Goal: Check status: Check status

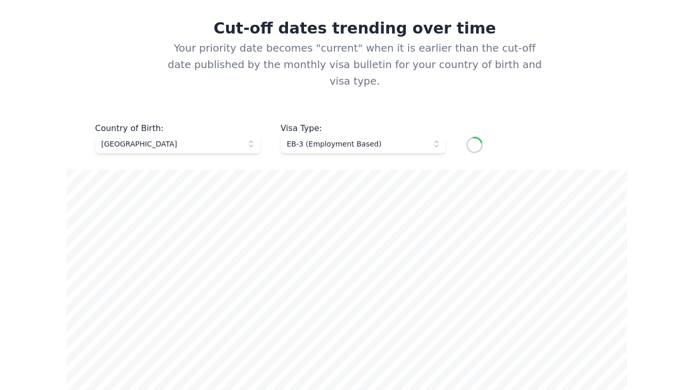
scroll to position [380, 0]
click at [223, 138] on span "[GEOGRAPHIC_DATA]" at bounding box center [171, 143] width 138 height 10
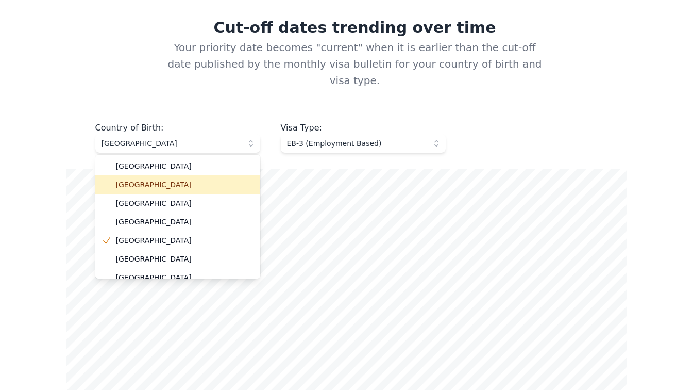
click at [214, 179] on span "[GEOGRAPHIC_DATA]" at bounding box center [184, 184] width 136 height 10
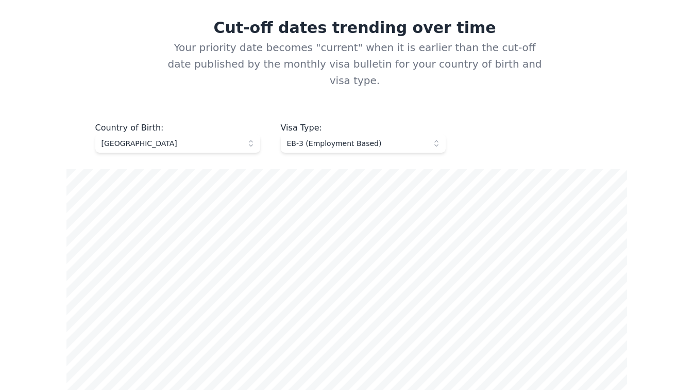
click at [231, 138] on span "[GEOGRAPHIC_DATA]" at bounding box center [171, 143] width 138 height 10
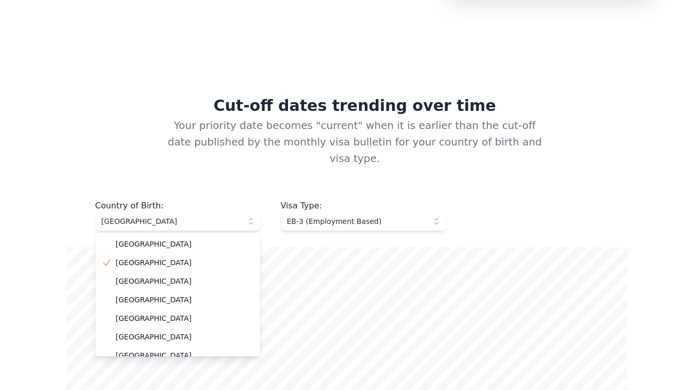
scroll to position [303, 0]
click at [353, 215] on span "EB-3 (Employment Based)" at bounding box center [356, 220] width 138 height 10
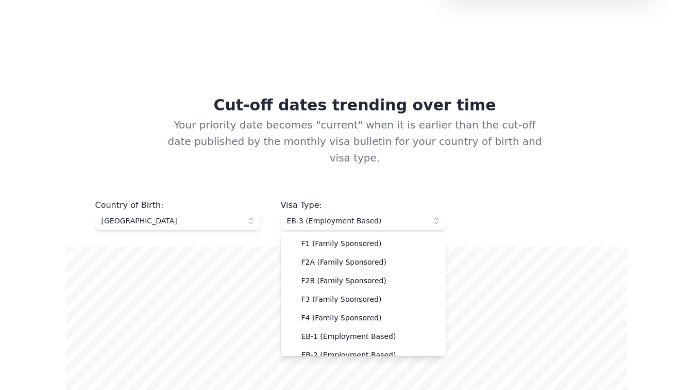
scroll to position [27, 0]
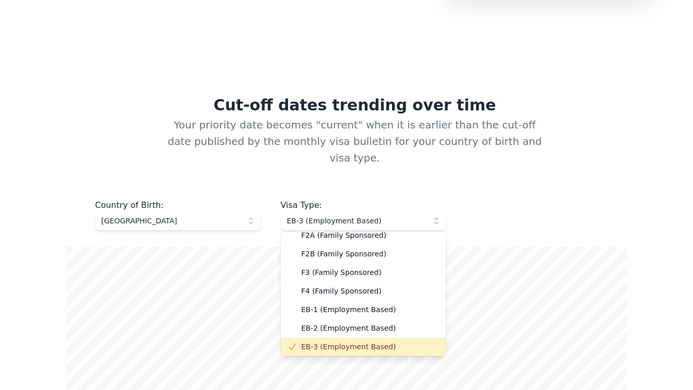
click at [353, 215] on span "EB-3 (Employment Based)" at bounding box center [356, 220] width 138 height 10
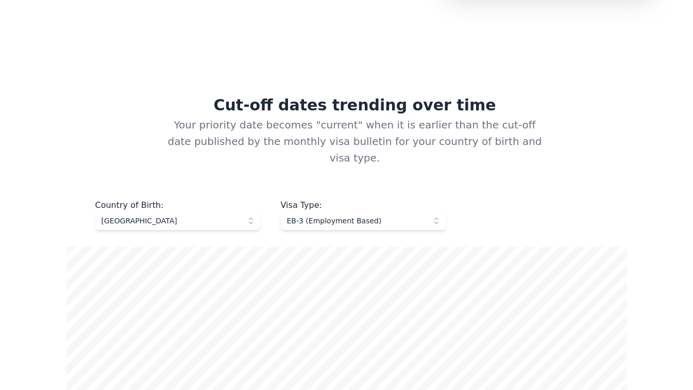
click at [353, 215] on span "EB-3 (Employment Based)" at bounding box center [356, 220] width 138 height 10
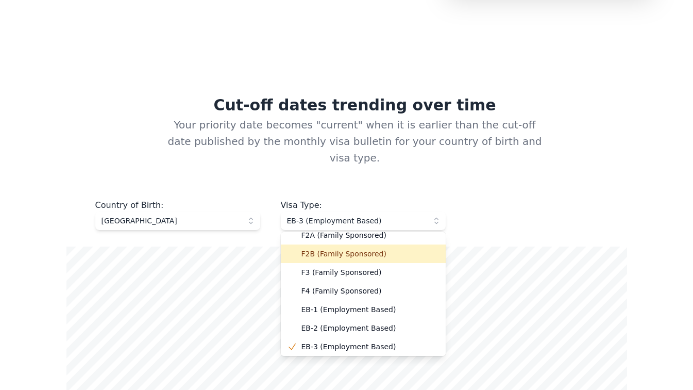
scroll to position [0, 0]
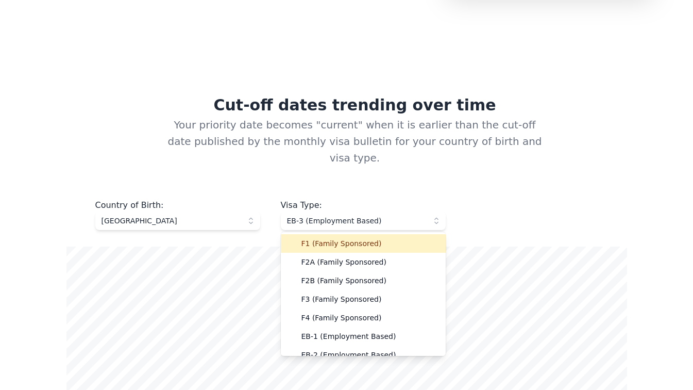
click at [355, 238] on span "F1 (Family Sponsored)" at bounding box center [369, 243] width 136 height 10
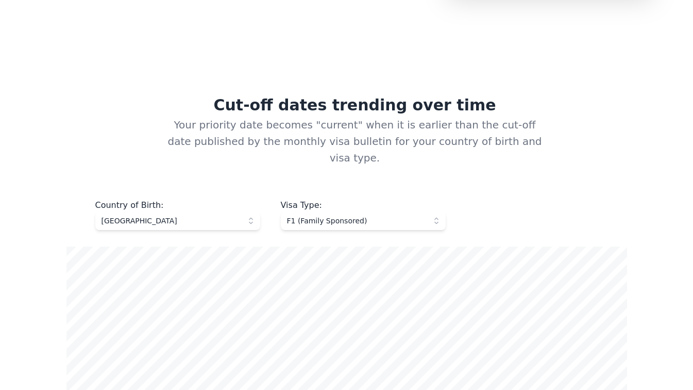
click at [210, 215] on span "[GEOGRAPHIC_DATA]" at bounding box center [171, 220] width 138 height 10
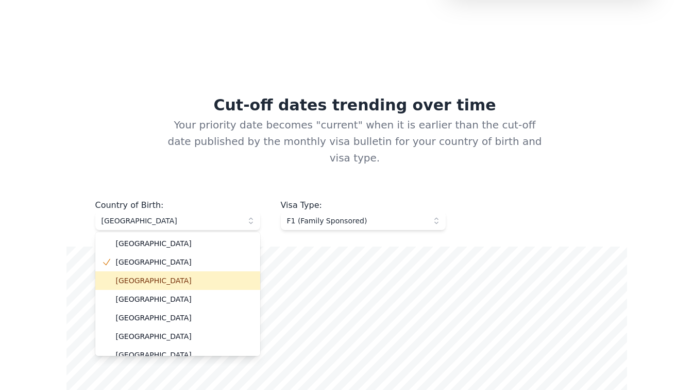
scroll to position [29, 0]
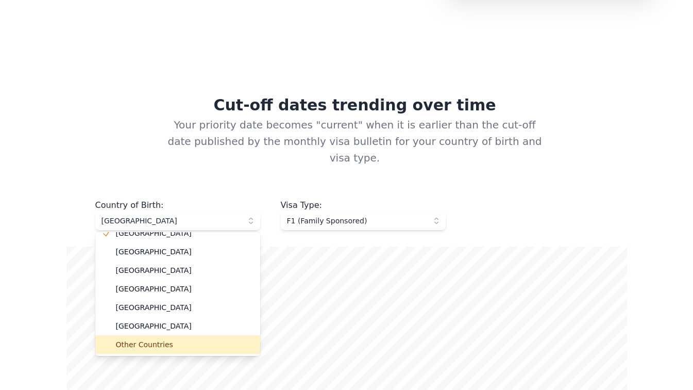
click at [199, 339] on span "Other Countries" at bounding box center [184, 344] width 136 height 10
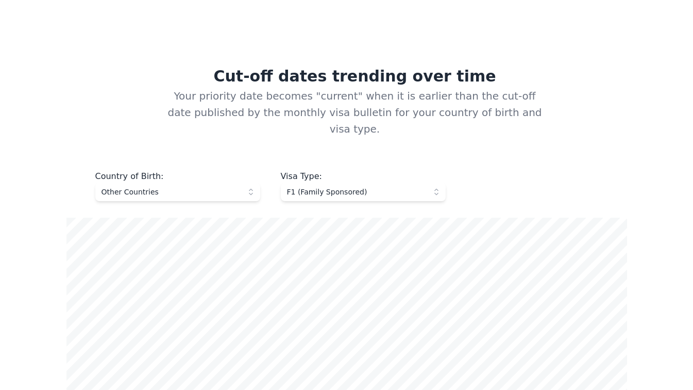
scroll to position [336, 0]
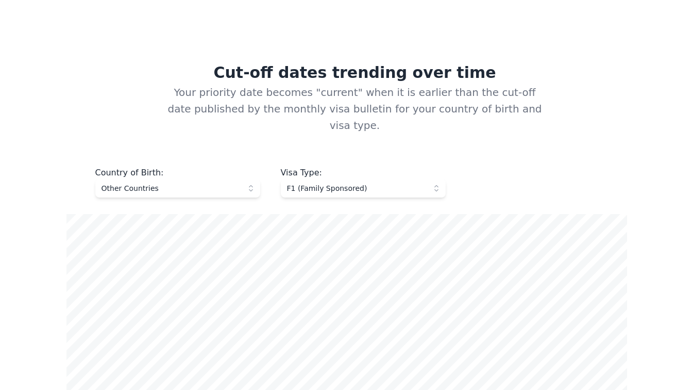
click at [370, 183] on span "F1 (Family Sponsored)" at bounding box center [356, 188] width 138 height 10
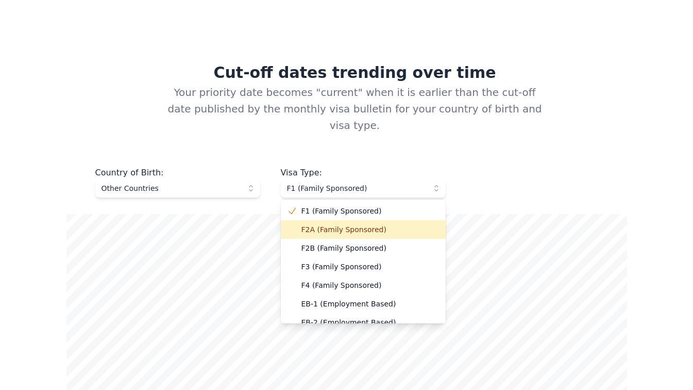
click at [366, 224] on span "F2A (Family Sponsored)" at bounding box center [369, 229] width 136 height 10
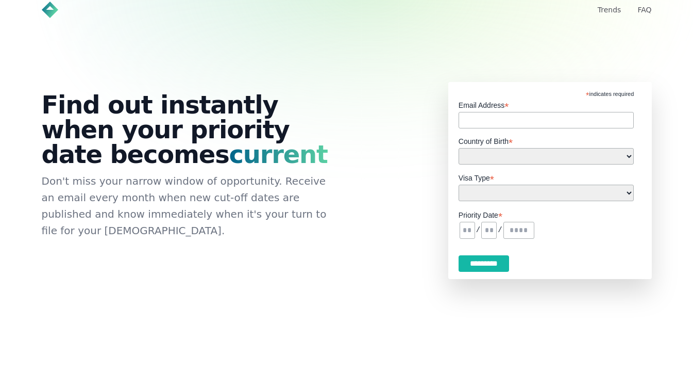
scroll to position [0, 0]
